Goal: Task Accomplishment & Management: Manage account settings

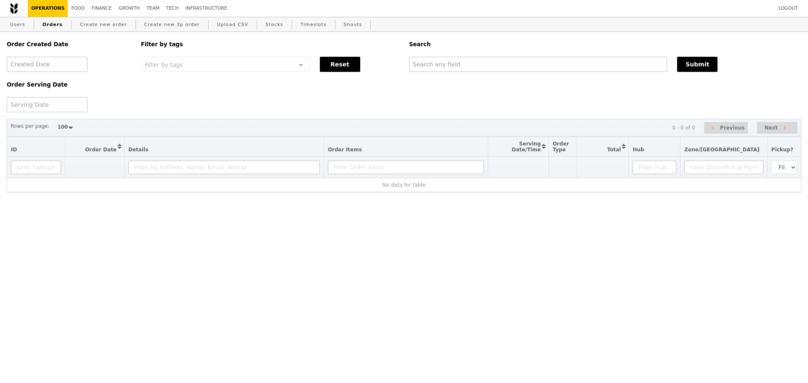
select select "100"
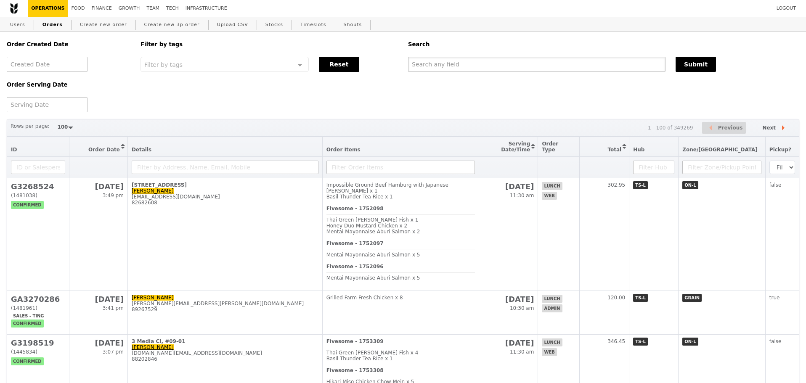
click at [468, 66] on input "text" at bounding box center [536, 64] width 257 height 15
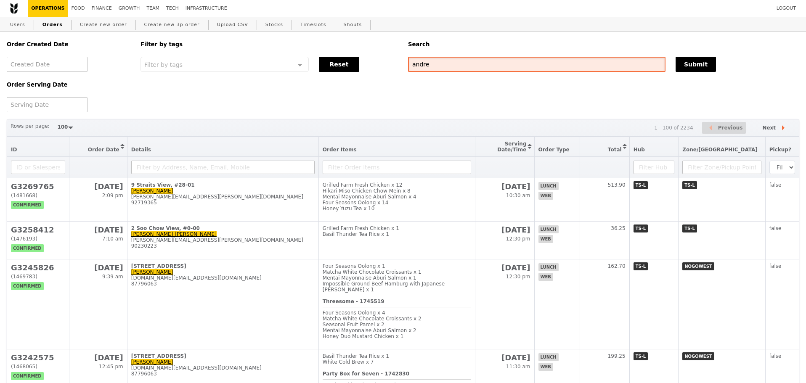
click at [490, 69] on input "andre" at bounding box center [536, 64] width 257 height 15
type input "andre lai"
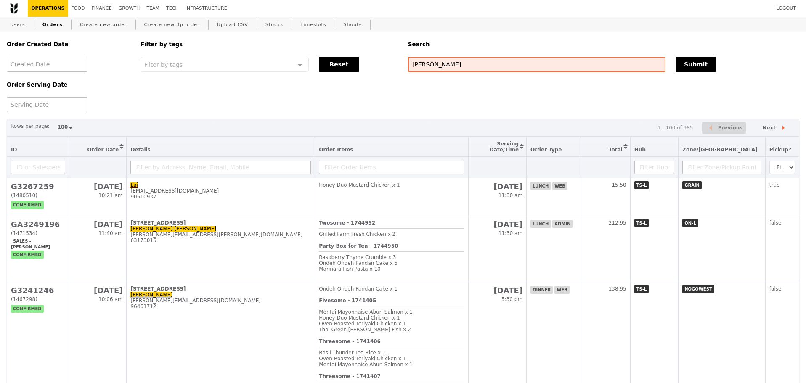
click at [483, 106] on div "Order Created Date Order Serving Date Filter by tags Filter by tags Meal_Plan W…" at bounding box center [403, 72] width 802 height 80
click at [479, 102] on div "Order Created Date Order Serving Date Filter by tags Filter by tags Meal_Plan W…" at bounding box center [403, 72] width 802 height 80
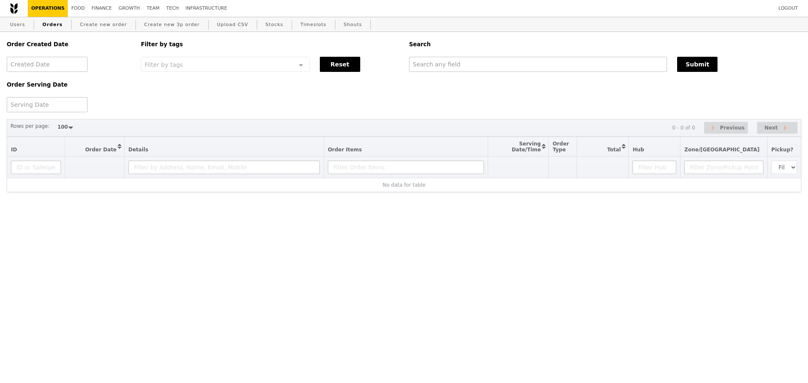
select select "100"
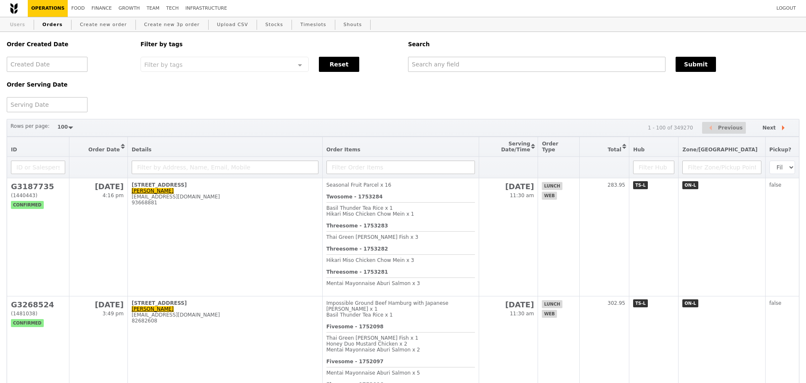
click at [25, 26] on link "Users" at bounding box center [18, 24] width 22 height 15
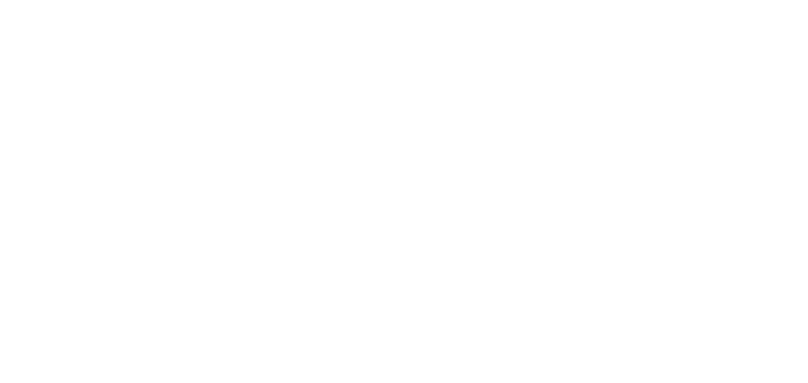
select select "100"
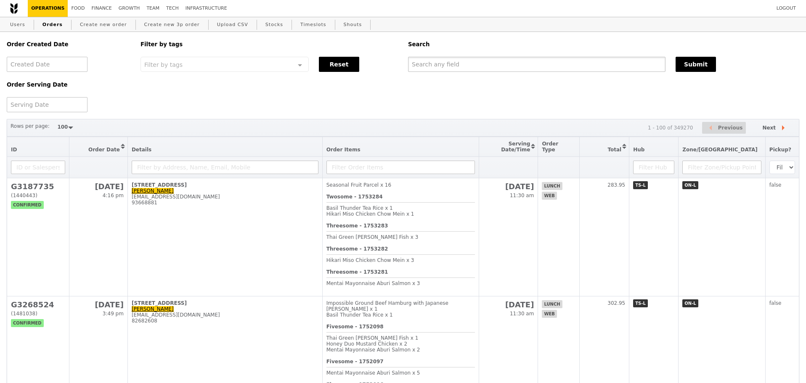
click at [582, 62] on input "text" at bounding box center [536, 64] width 257 height 15
paste input "G3059863"
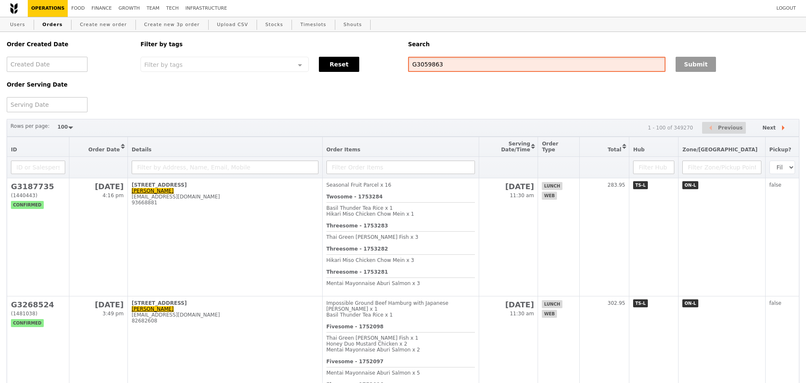
type input "G3059863"
click at [701, 68] on button "Submit" at bounding box center [695, 64] width 40 height 15
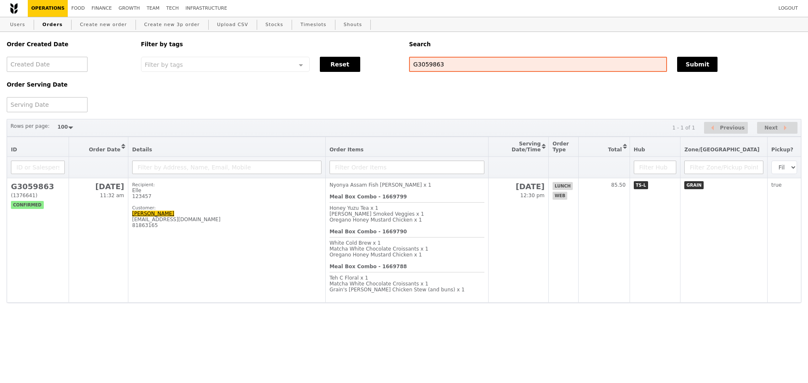
click at [363, 115] on div "Order Created Date Order Serving Date Filter by tags Filter by tags Meal_Plan W…" at bounding box center [404, 167] width 794 height 271
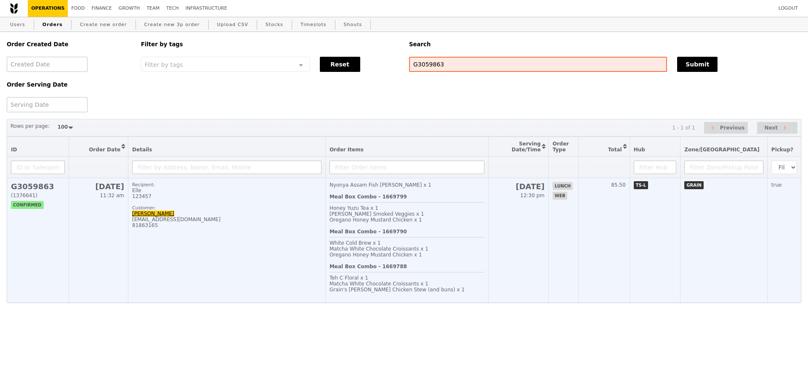
drag, startPoint x: 373, startPoint y: 225, endPoint x: 368, endPoint y: 223, distance: 6.1
click at [373, 217] on span "[PERSON_NAME] Smoked Veggies x 1" at bounding box center [376, 214] width 95 height 6
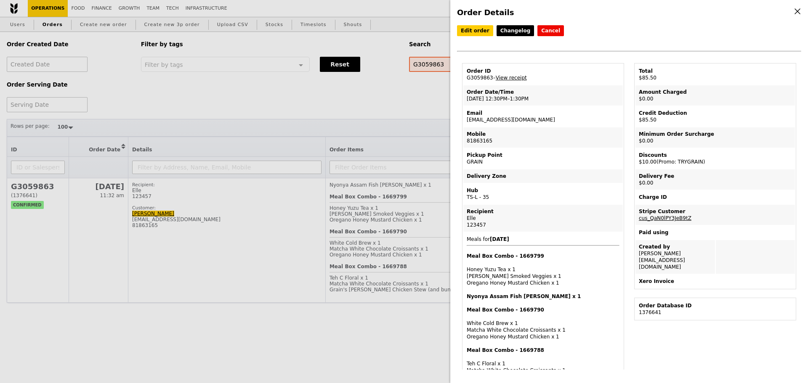
click at [612, 186] on td "Hub TS-L - 35" at bounding box center [542, 194] width 159 height 20
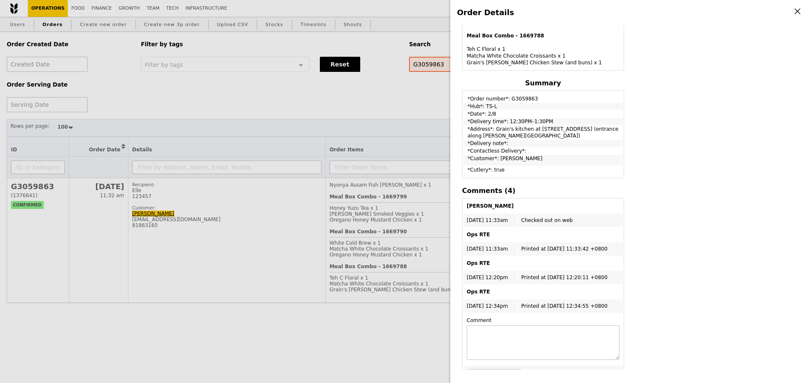
scroll to position [341, 0]
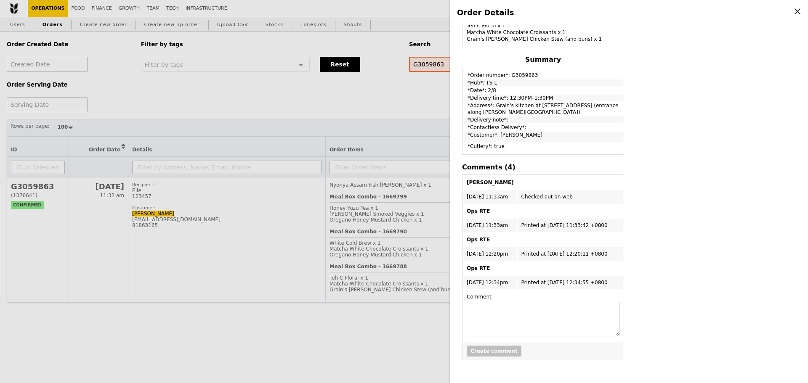
click at [669, 177] on div "Edit order Changelog Cancel Order ID G3059863 – View receipt Order Date/Time [D…" at bounding box center [629, 197] width 344 height 344
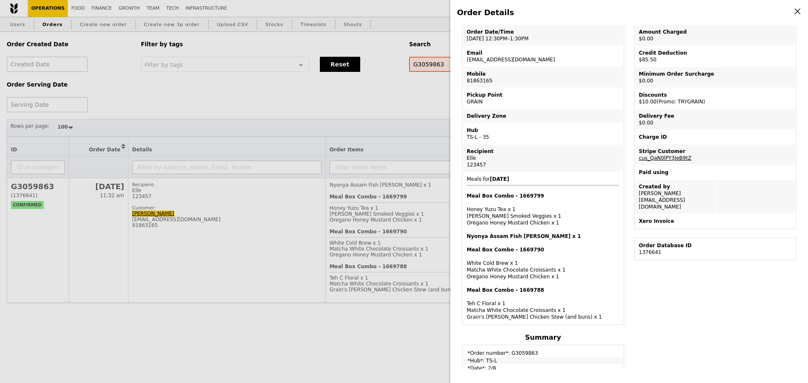
scroll to position [0, 0]
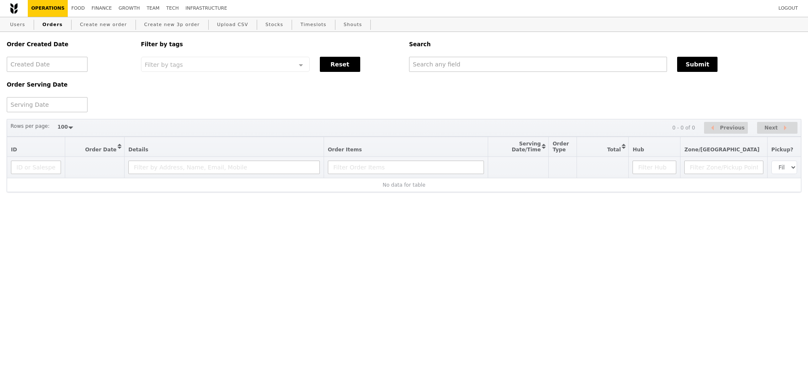
select select "100"
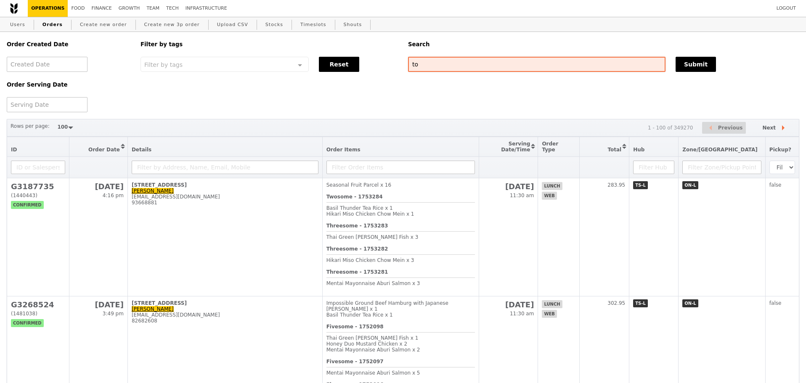
type input "t"
type input "stolt"
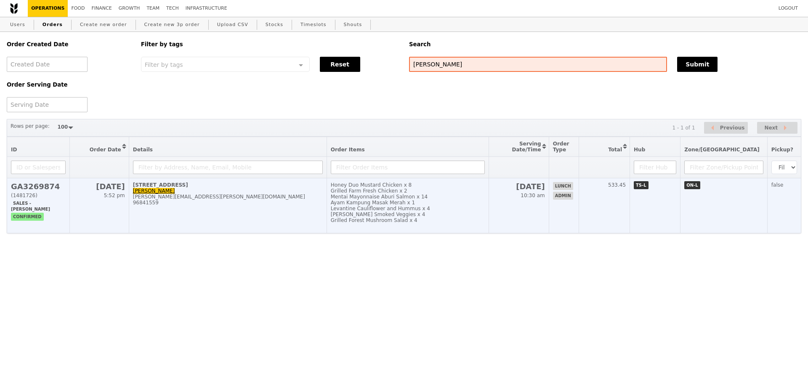
click at [388, 194] on div "Grilled Farm Fresh Chicken x 2" at bounding box center [408, 191] width 154 height 6
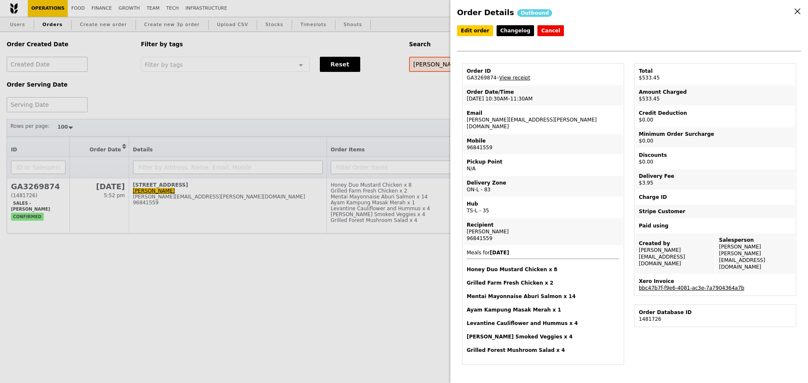
click at [709, 285] on link "bbc47b7f-f9e6-4081-ac3e-7a7904364a7b" at bounding box center [691, 288] width 106 height 6
click at [643, 16] on h4 "Order Details Outbound" at bounding box center [629, 13] width 344 height 12
